Goal: Information Seeking & Learning: Check status

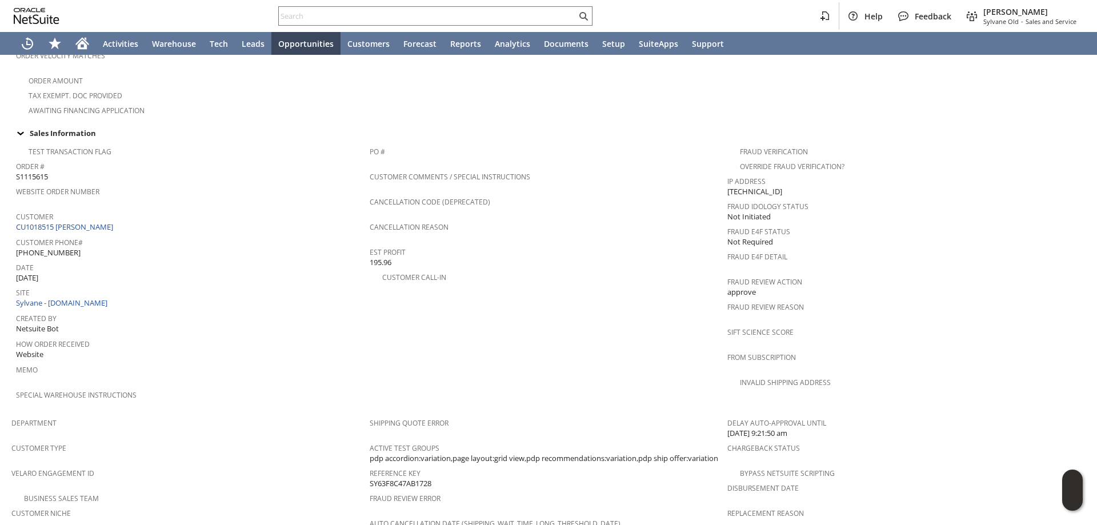
scroll to position [343, 0]
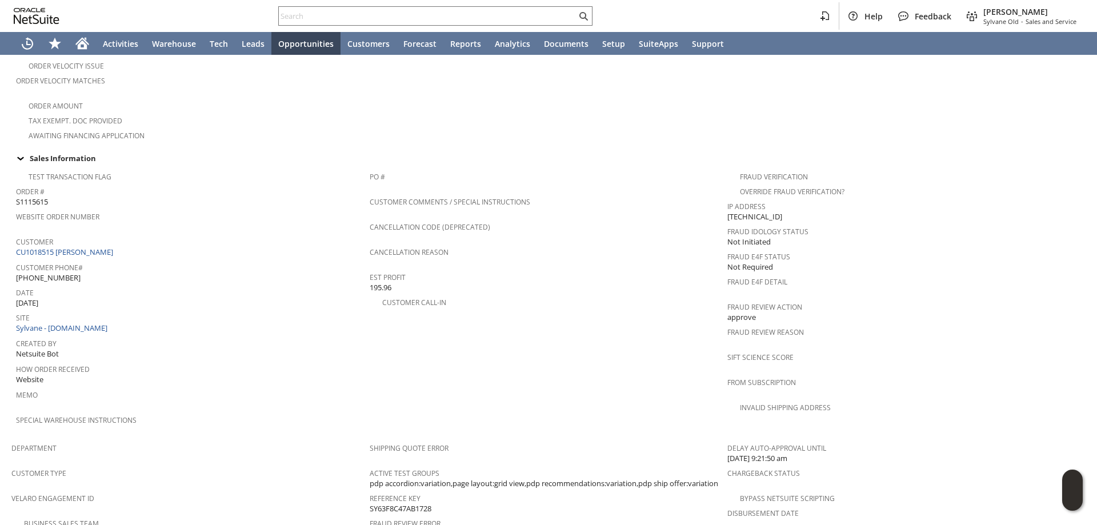
click at [17, 291] on div "Date [DATE]" at bounding box center [190, 297] width 348 height 24
copy span "[DATE]"
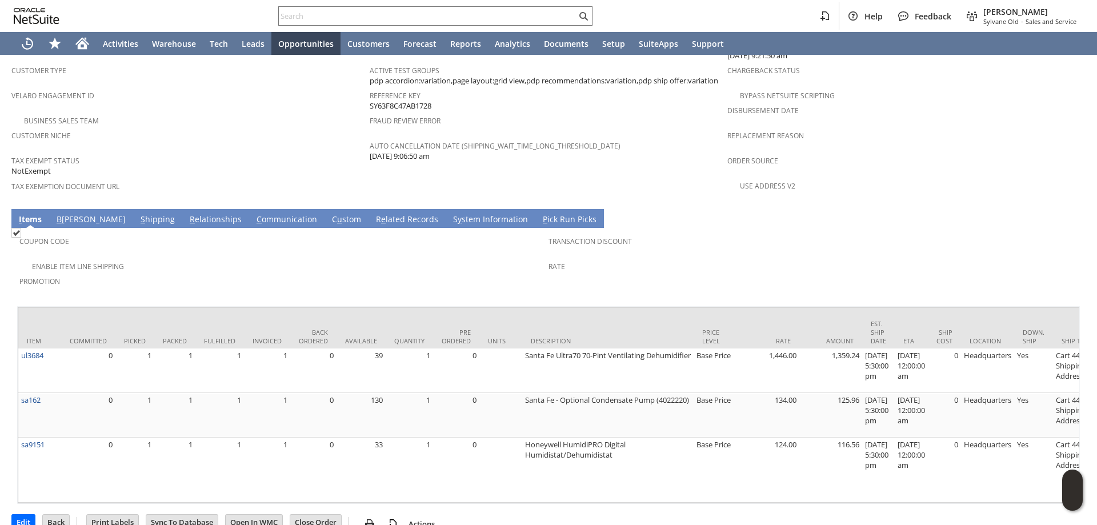
scroll to position [748, 0]
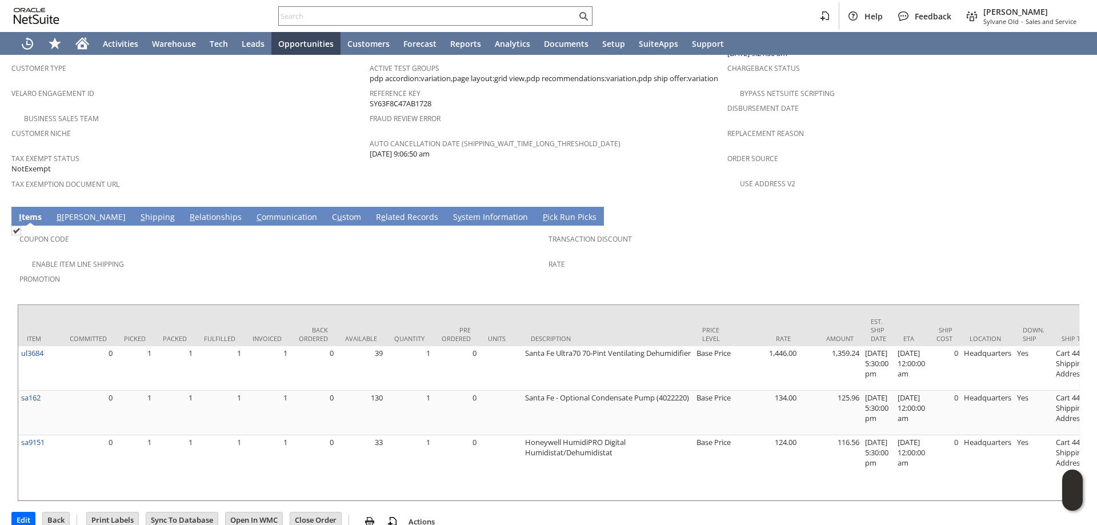
click at [254, 211] on link "C ommunication" at bounding box center [287, 217] width 66 height 13
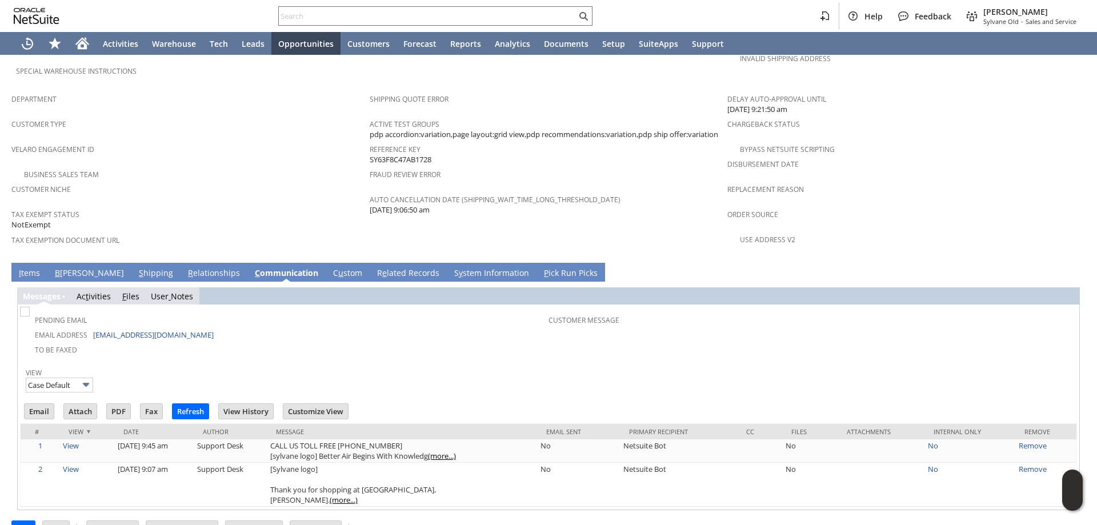
scroll to position [0, 0]
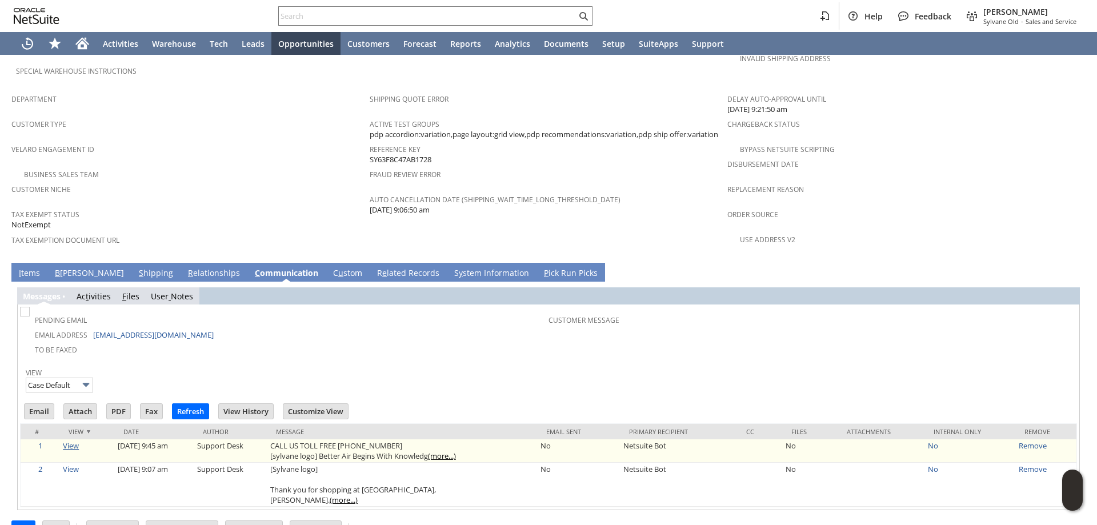
click at [72, 441] on link "View" at bounding box center [71, 446] width 16 height 10
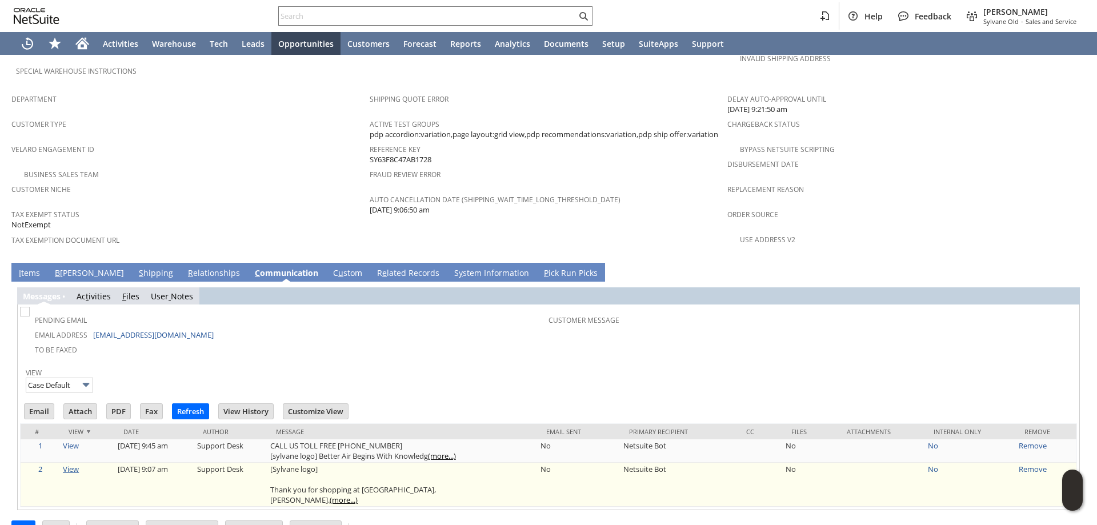
click at [70, 464] on link "View" at bounding box center [71, 469] width 16 height 10
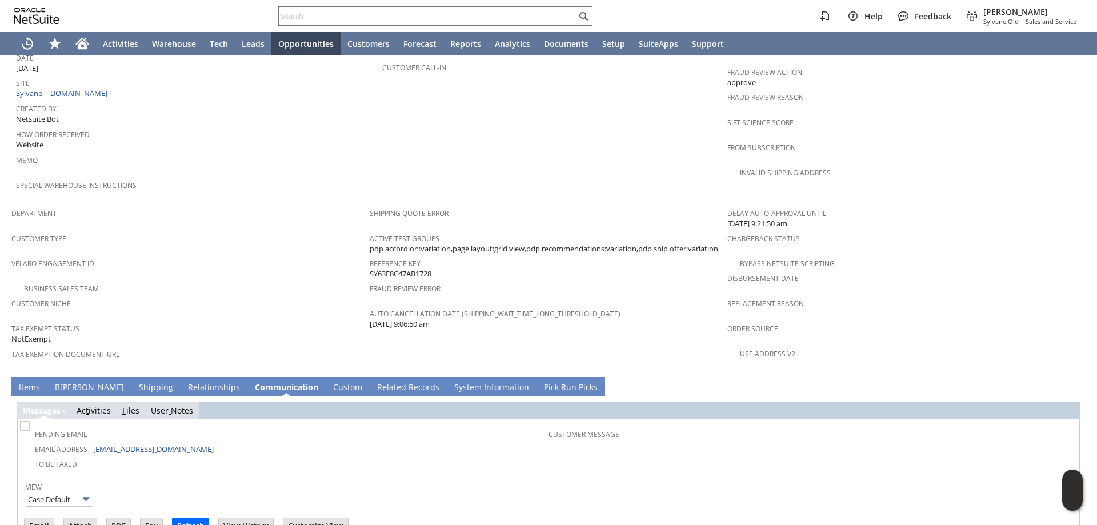
scroll to position [463, 0]
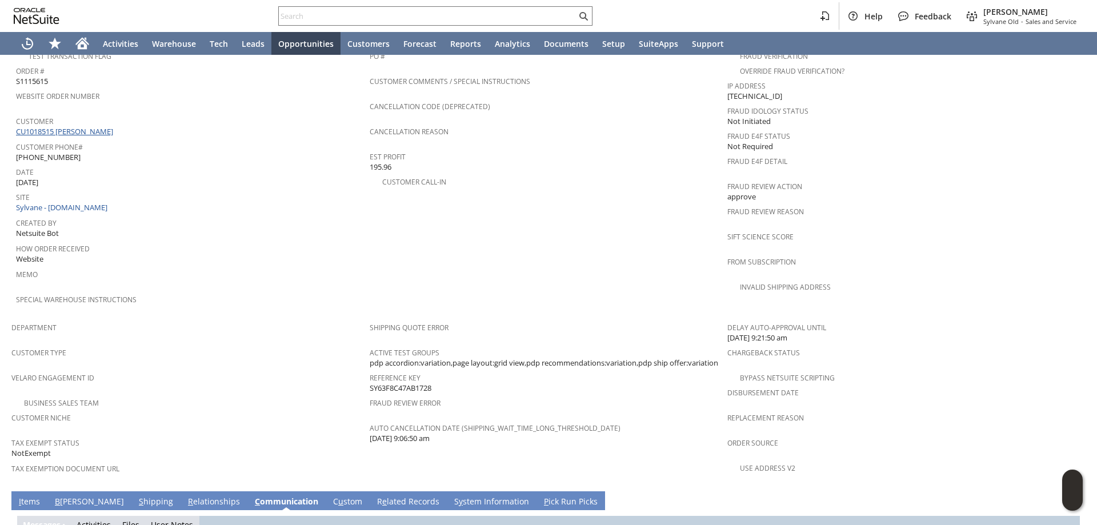
click at [90, 126] on link "CU1018515 [PERSON_NAME]" at bounding box center [66, 131] width 100 height 10
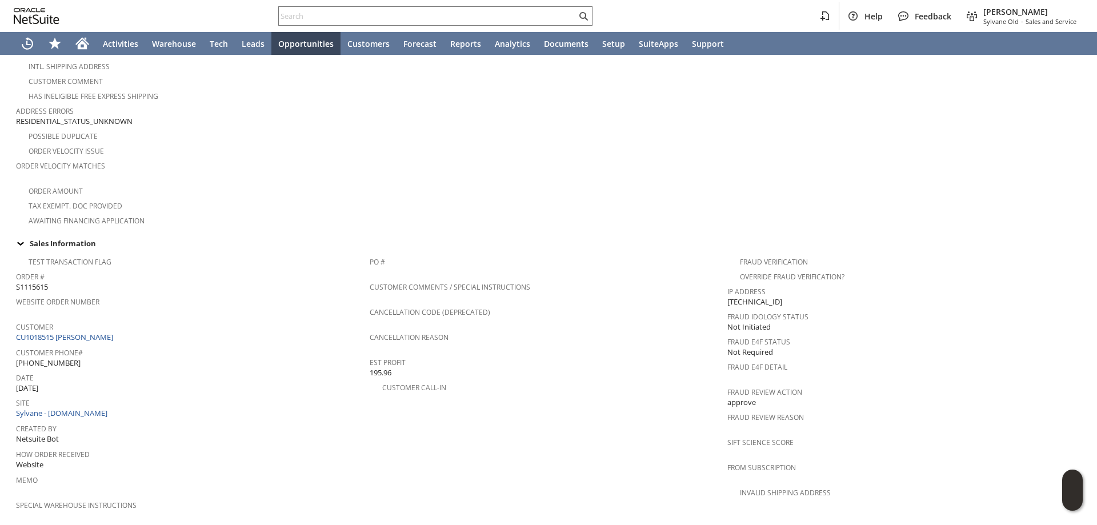
scroll to position [121, 0]
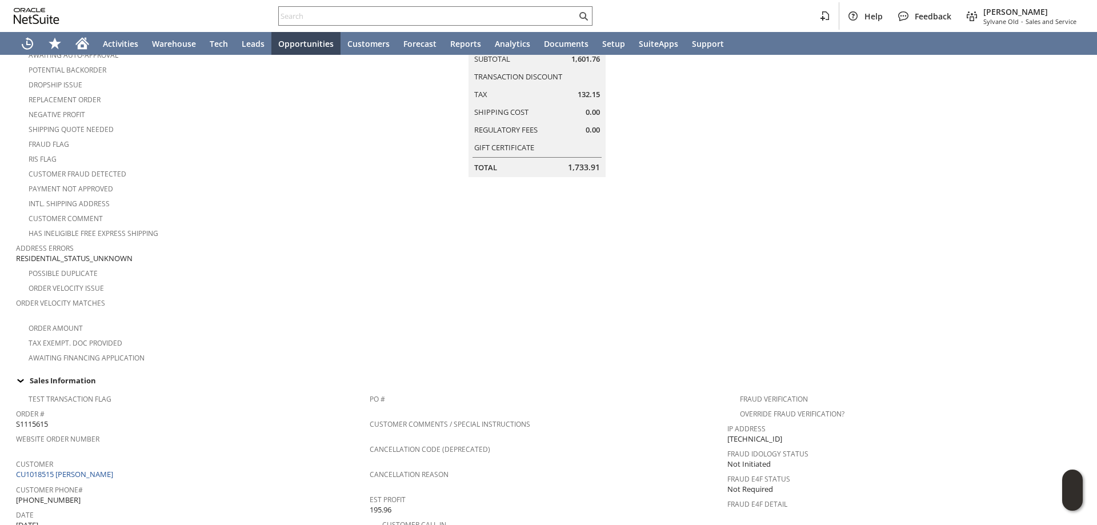
click at [842, 172] on td at bounding box center [906, 190] width 358 height 347
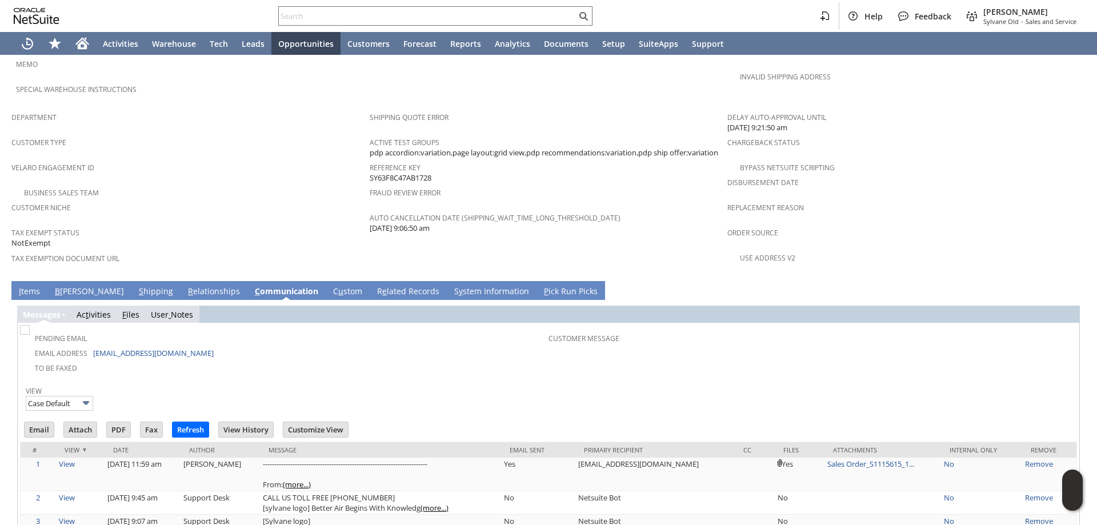
scroll to position [726, 0]
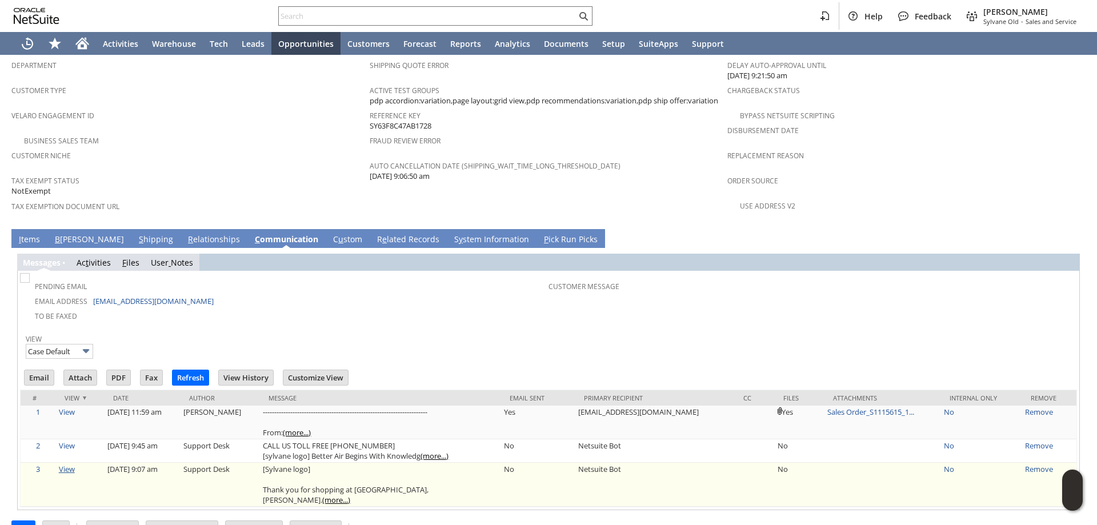
click at [66, 464] on link "View" at bounding box center [67, 469] width 16 height 10
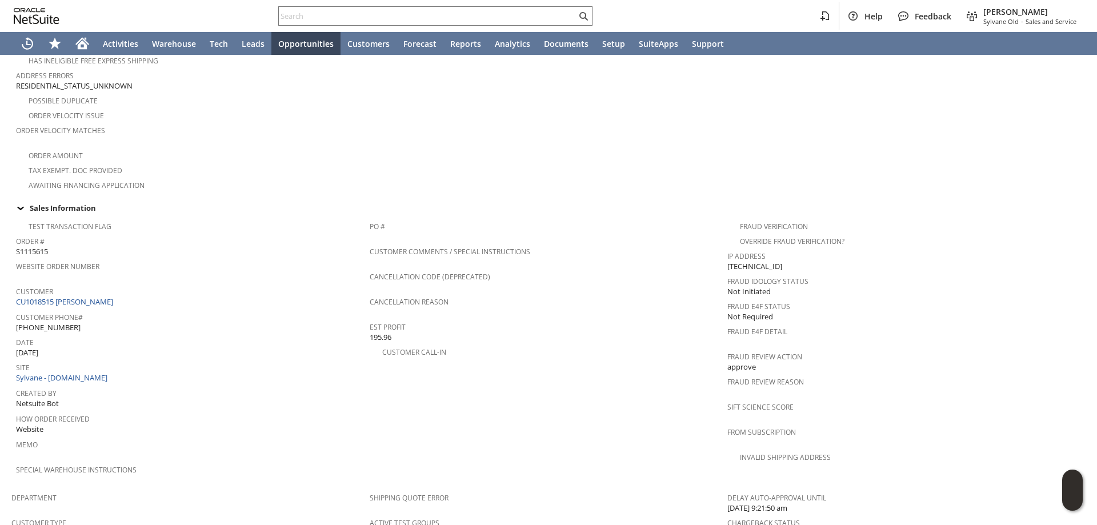
scroll to position [269, 0]
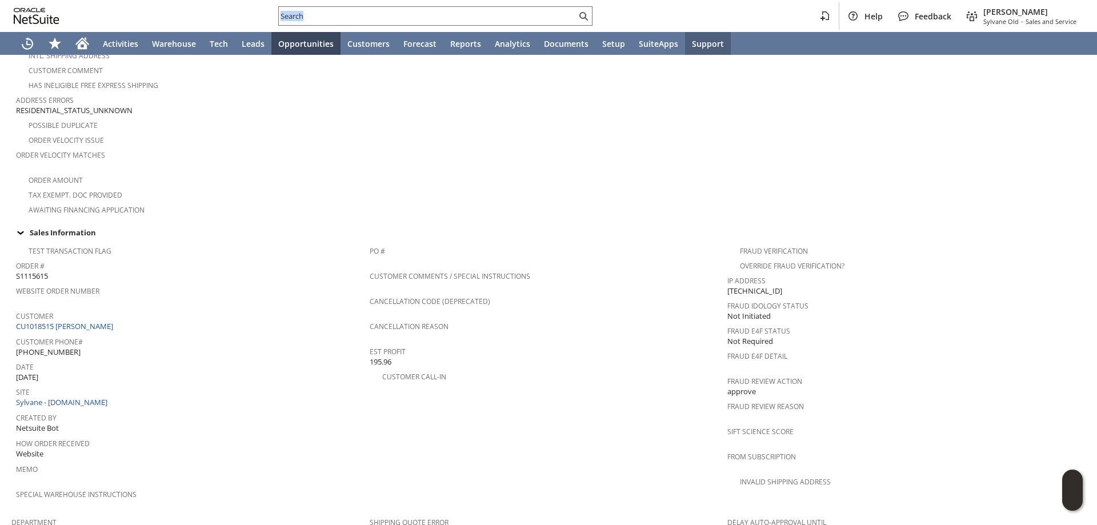
drag, startPoint x: 689, startPoint y: 3, endPoint x: 697, endPoint y: 49, distance: 47.1
click at [697, 49] on div "Help Feedback [PERSON_NAME] [PERSON_NAME] - Sales and Service Activities Wareho…" at bounding box center [548, 27] width 1097 height 55
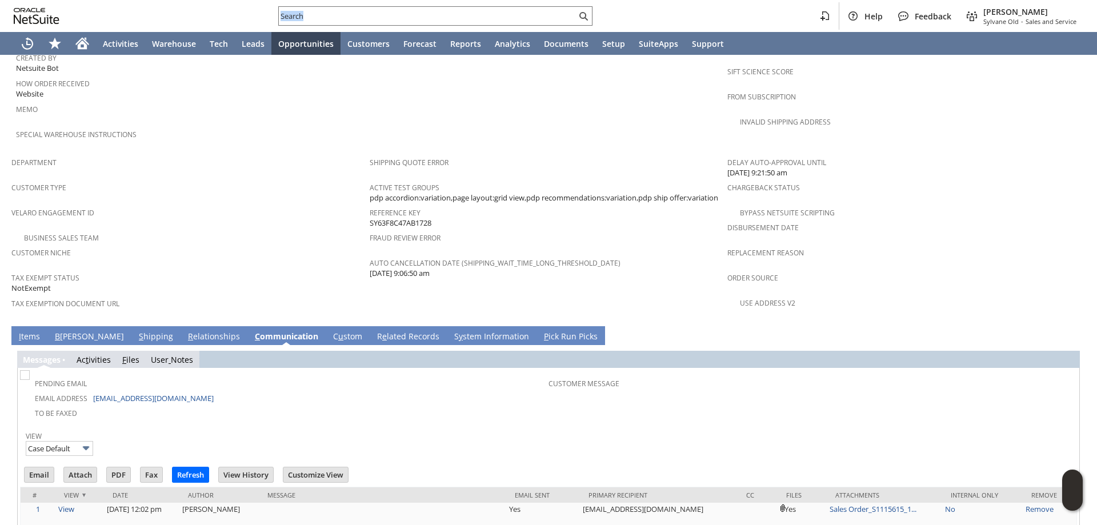
scroll to position [759, 0]
